Goal: Task Accomplishment & Management: Manage account settings

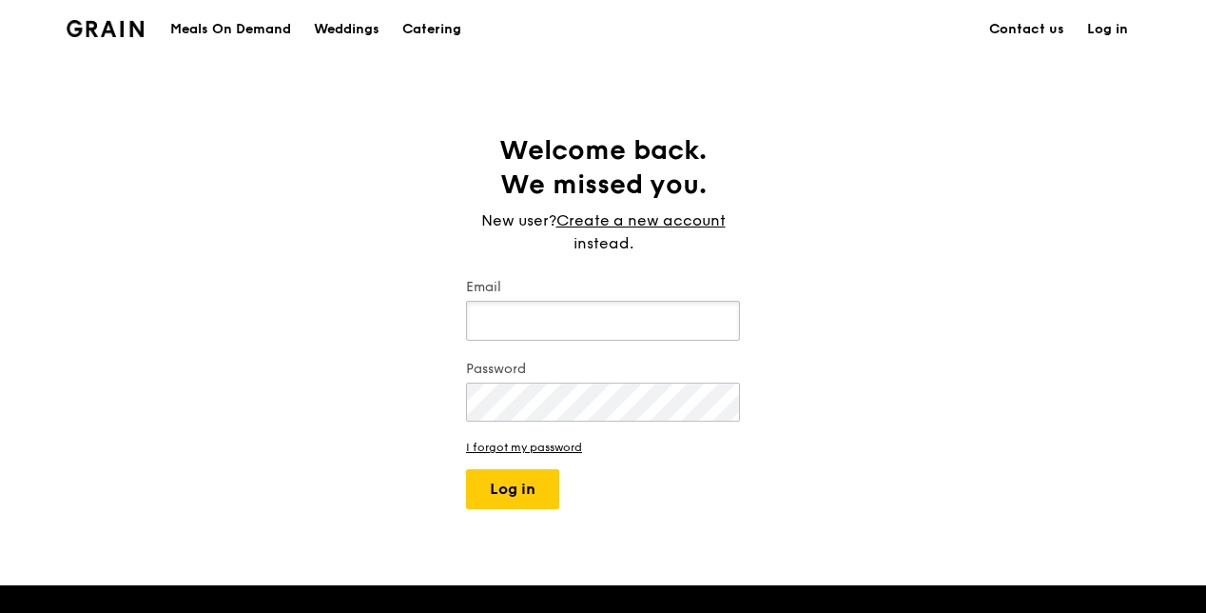
click at [544, 324] on input "Email" at bounding box center [603, 321] width 274 height 40
click at [618, 308] on input "Email" at bounding box center [603, 321] width 274 height 40
type input "uttara.ramaswamy@shell.com"
click at [537, 506] on button "Log in" at bounding box center [512, 489] width 93 height 40
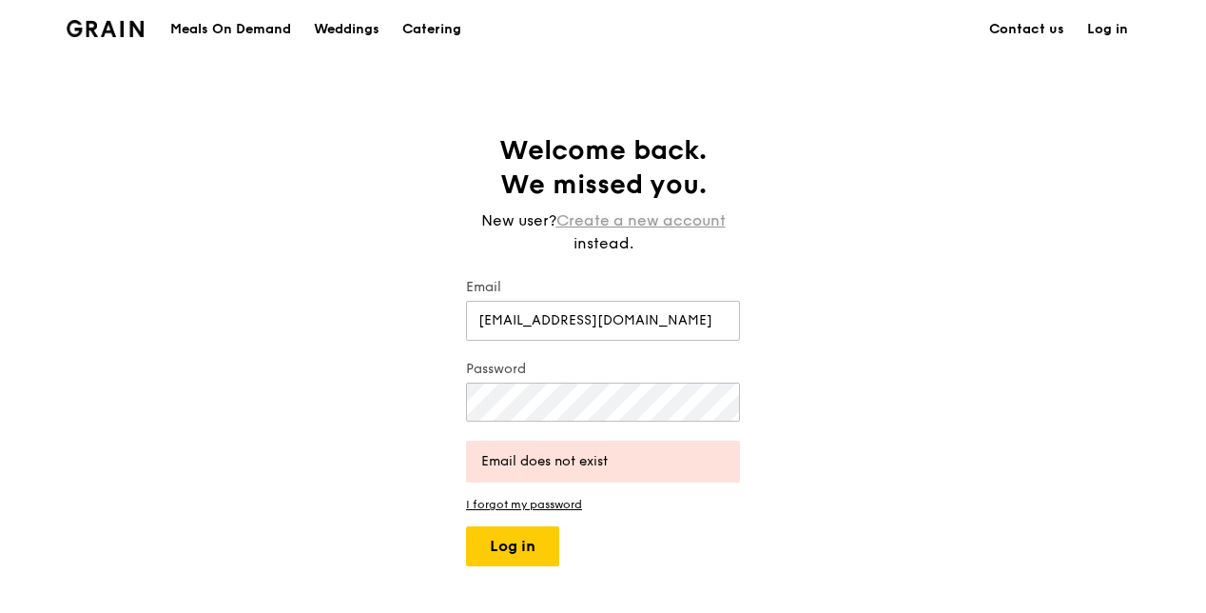
click at [575, 225] on link "Create a new account" at bounding box center [641, 220] width 169 height 23
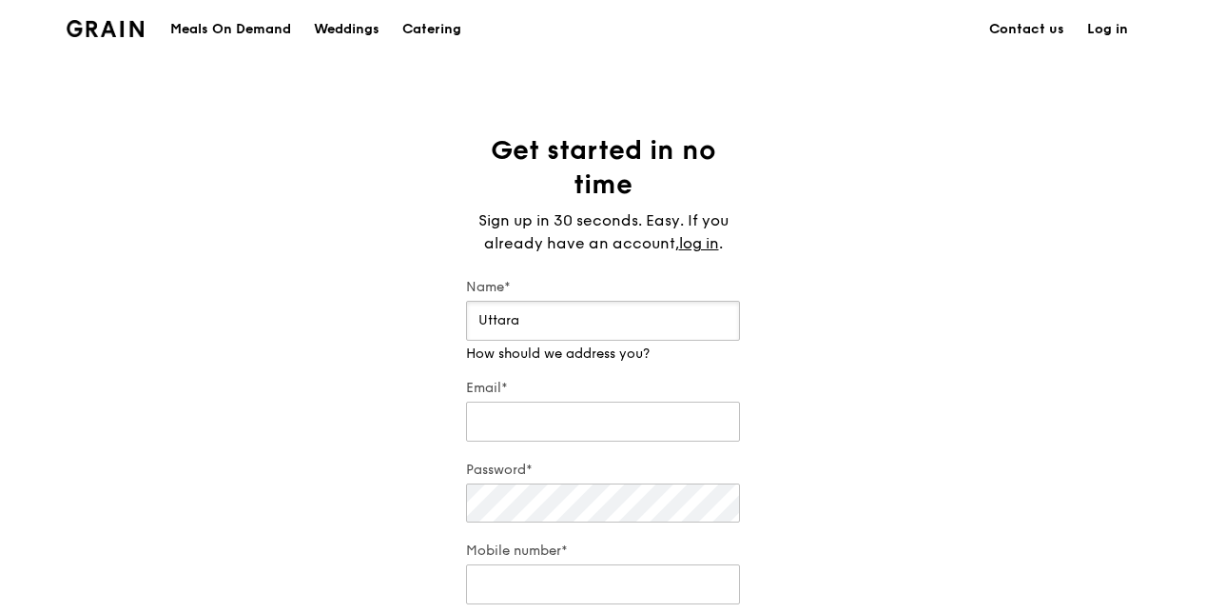
type input "Uttara"
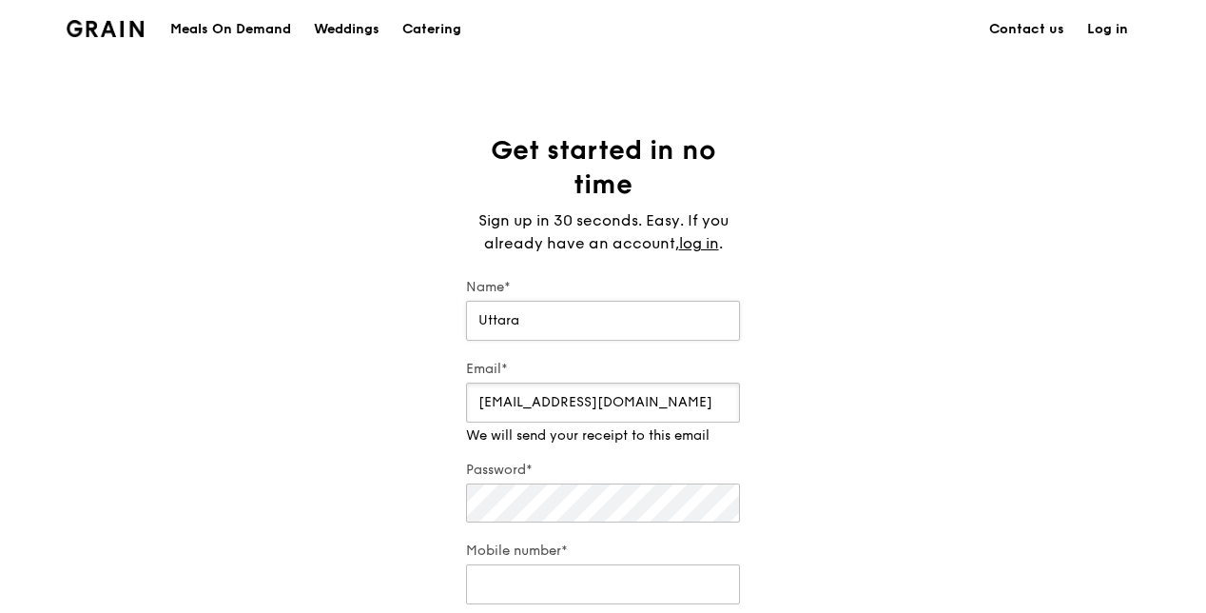
type input "uttara.ramaswamy@shell.com"
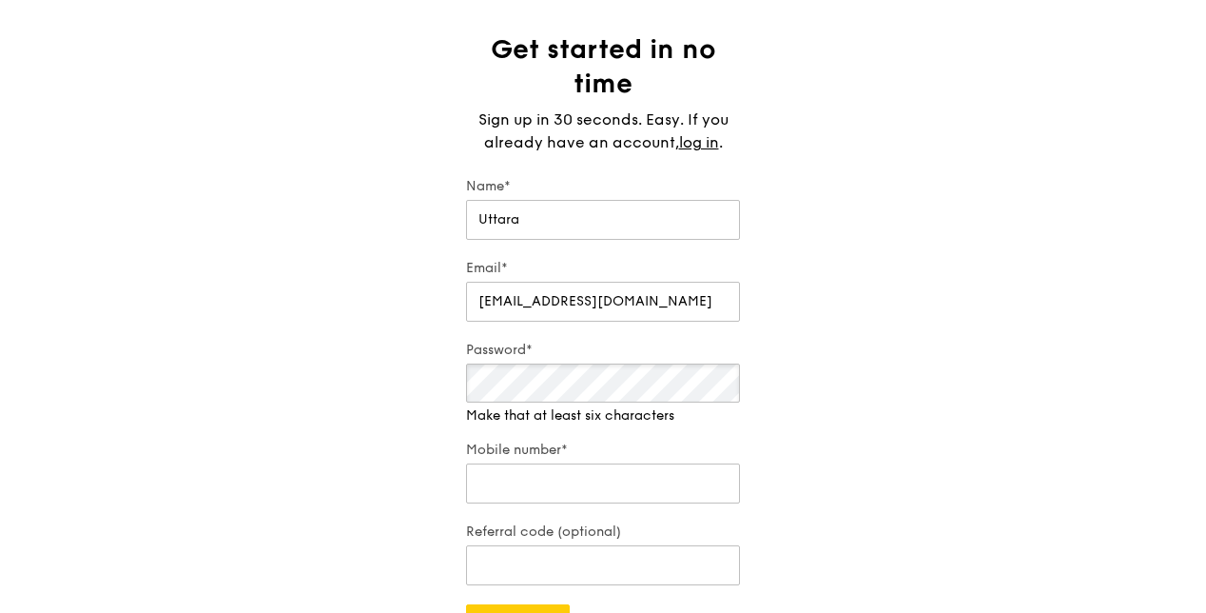
scroll to position [285, 0]
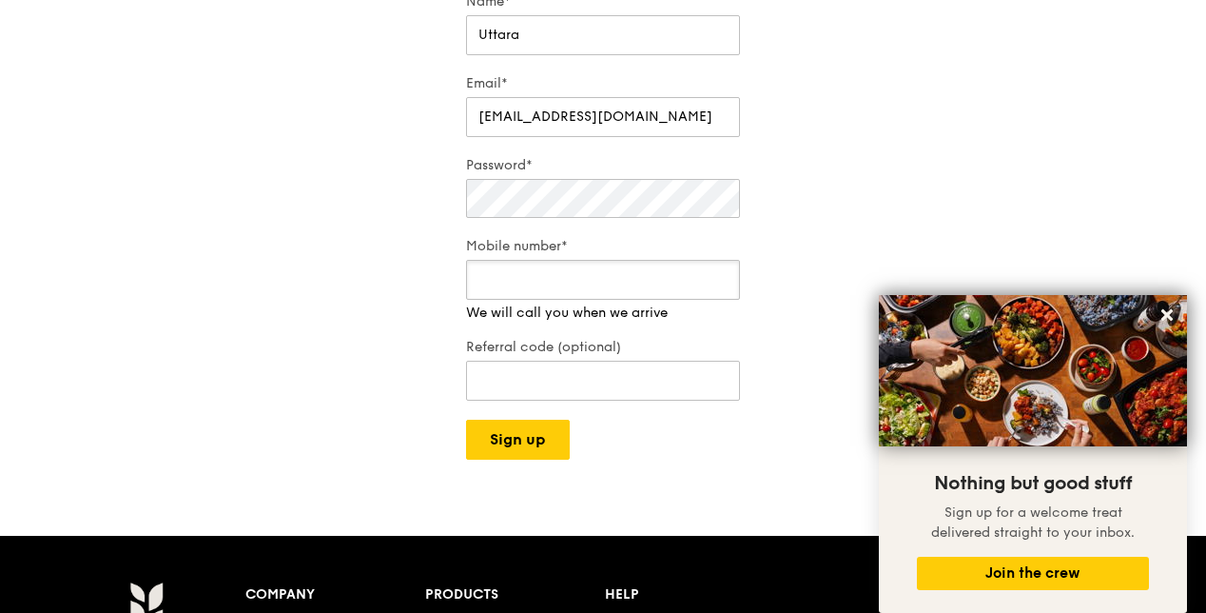
click at [609, 289] on input "Mobile number*" at bounding box center [603, 280] width 274 height 40
type input "97691493"
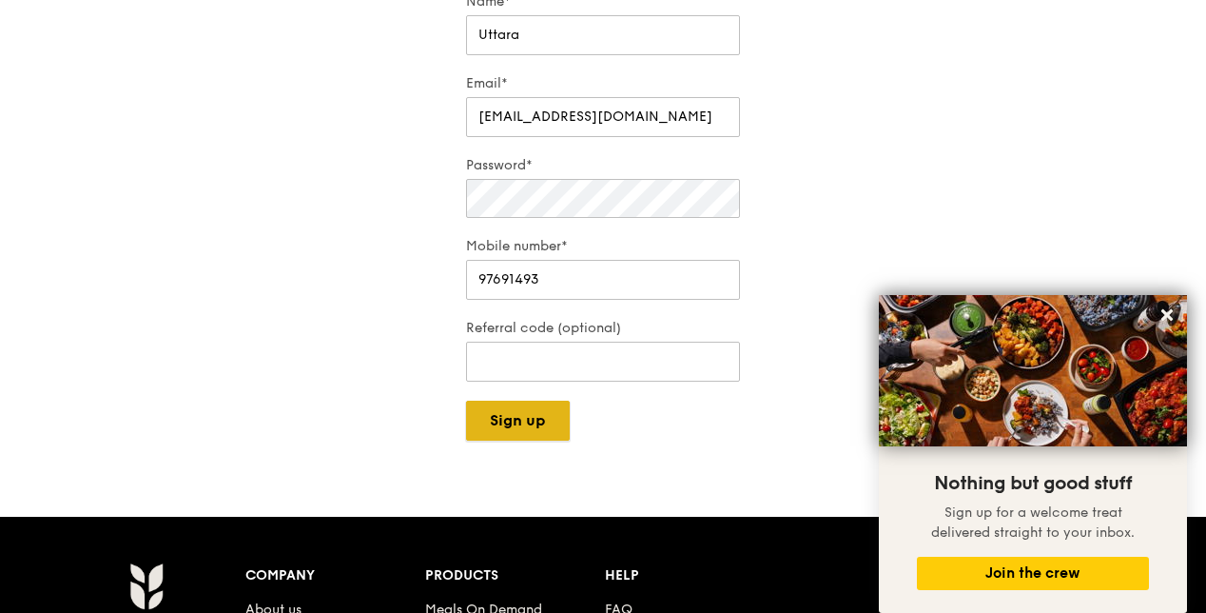
click at [556, 428] on button "Sign up" at bounding box center [518, 420] width 104 height 40
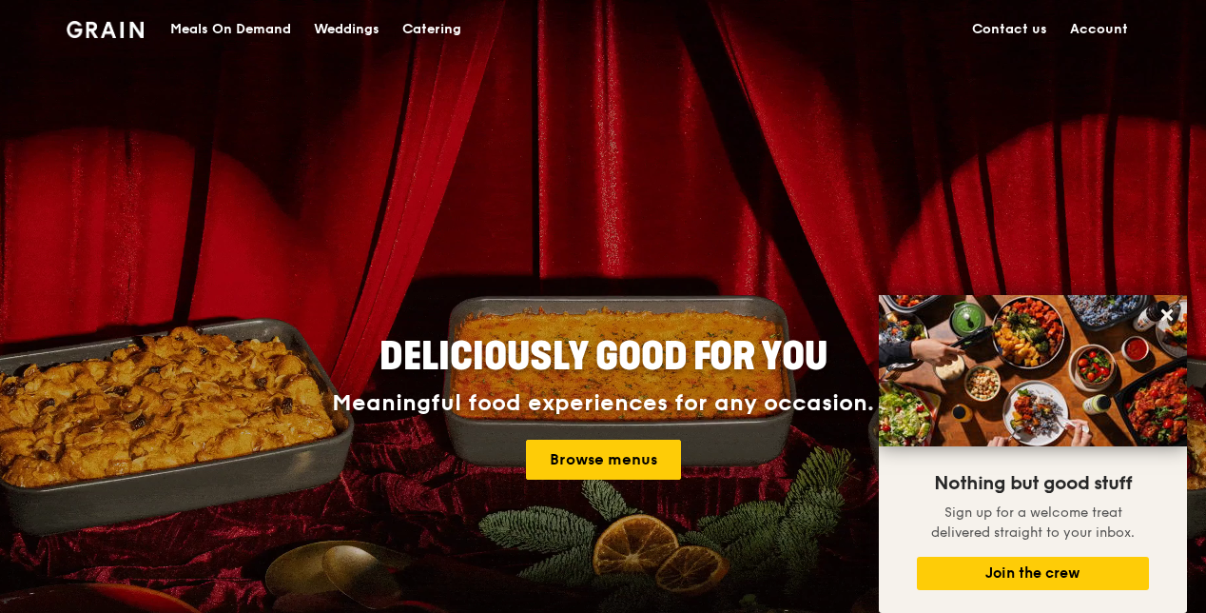
click at [1092, 29] on link "Account" at bounding box center [1099, 29] width 81 height 57
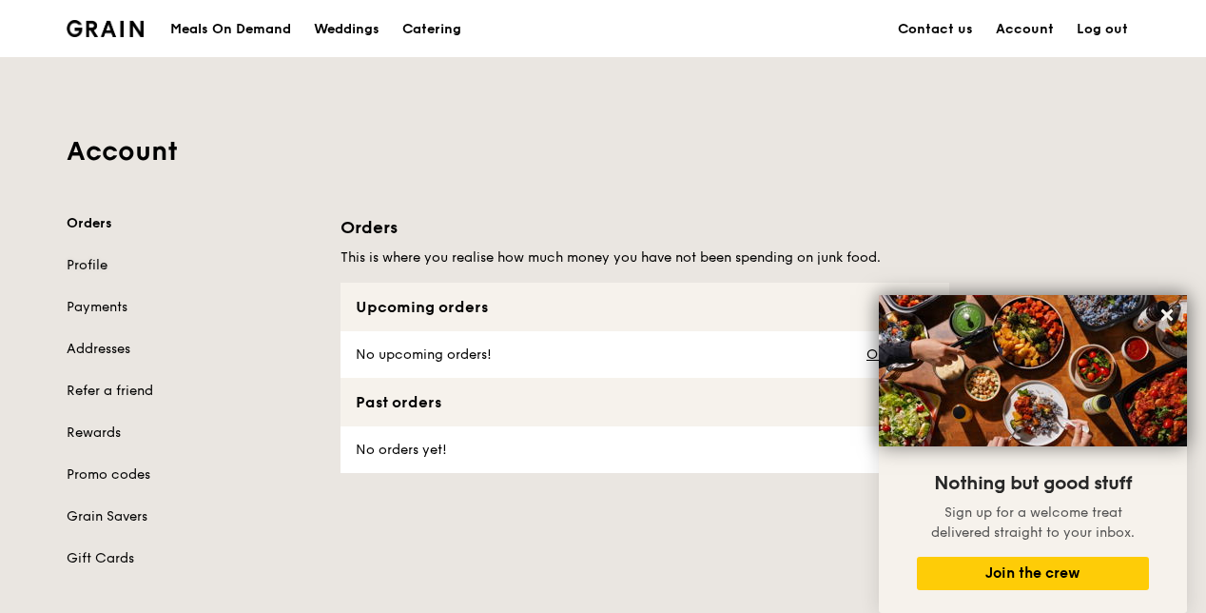
click at [99, 263] on link "Profile" at bounding box center [192, 265] width 251 height 19
